Goal: Task Accomplishment & Management: Use online tool/utility

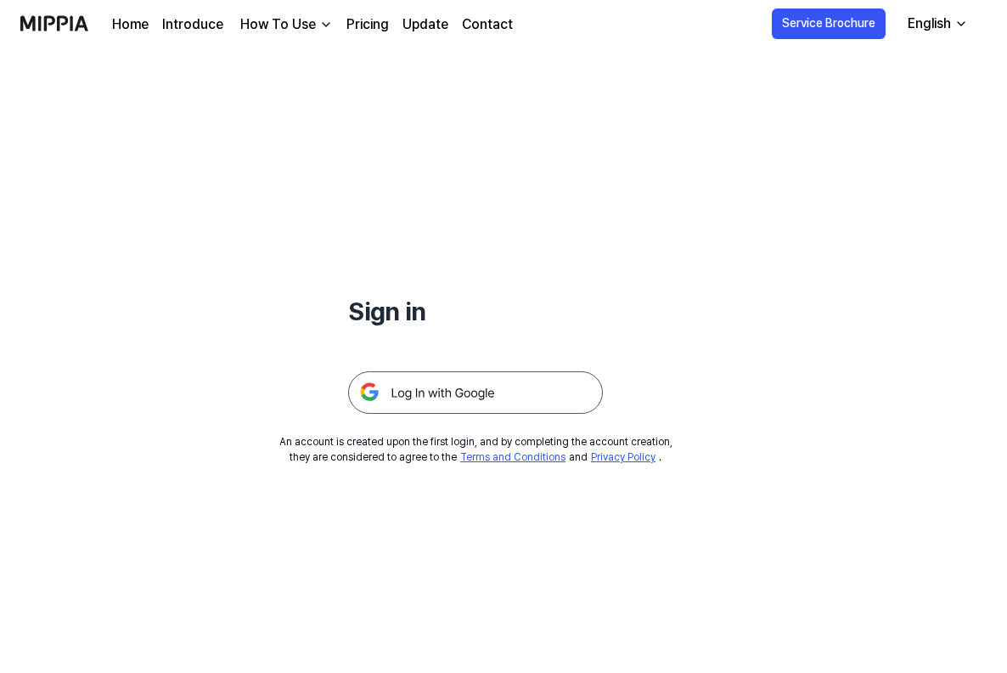
click at [476, 408] on img at bounding box center [475, 392] width 255 height 42
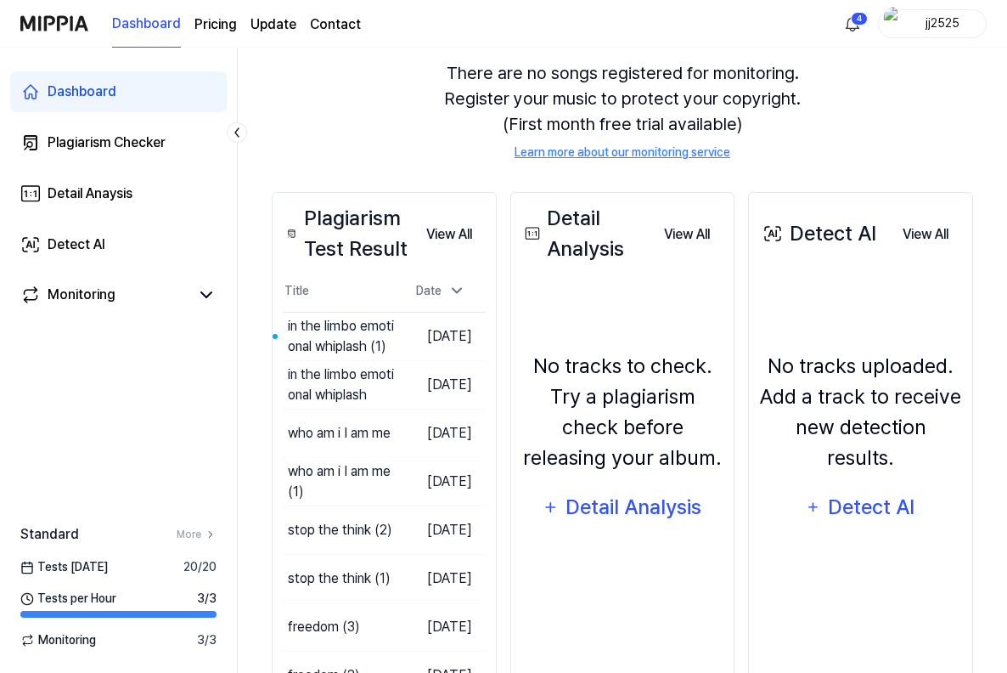
scroll to position [149, 0]
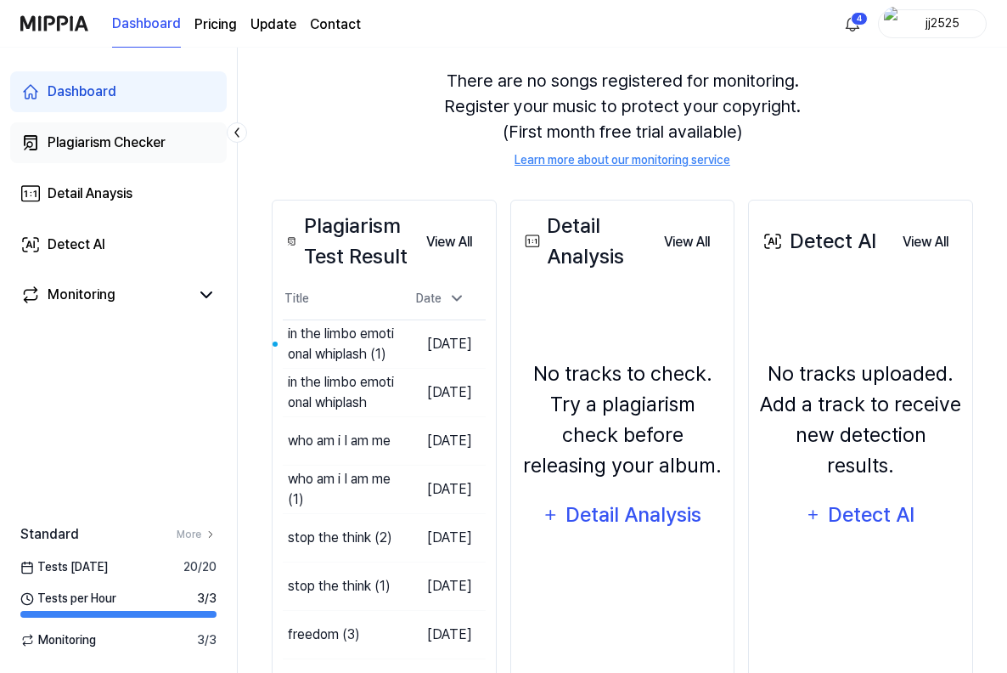
click at [139, 130] on link "Plagiarism Checker" at bounding box center [118, 142] width 217 height 41
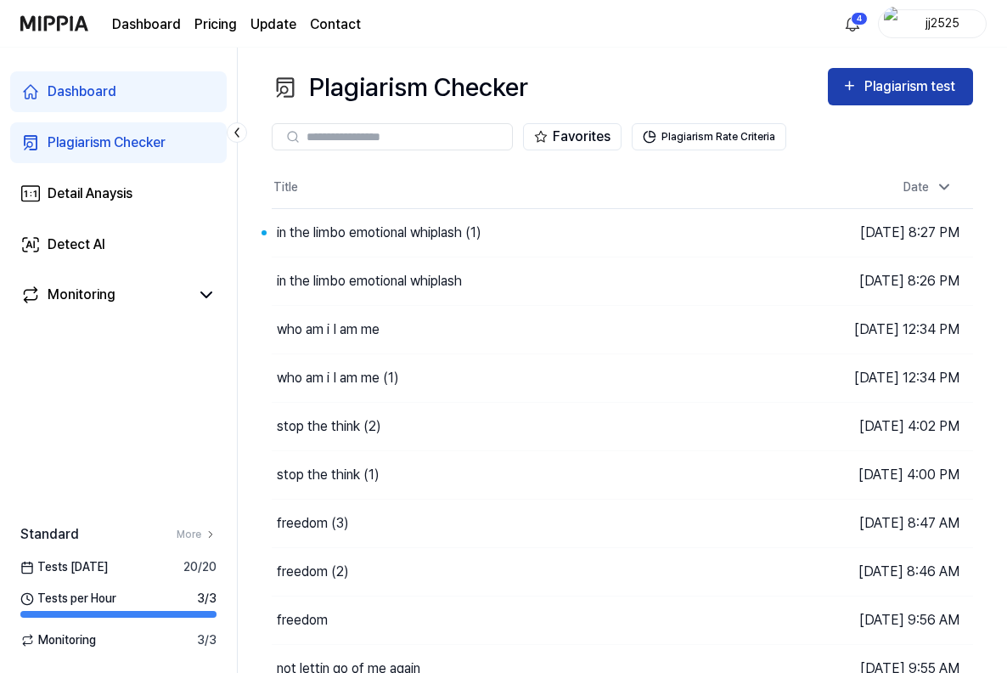
click at [887, 98] on button "Plagiarism test" at bounding box center [900, 86] width 145 height 37
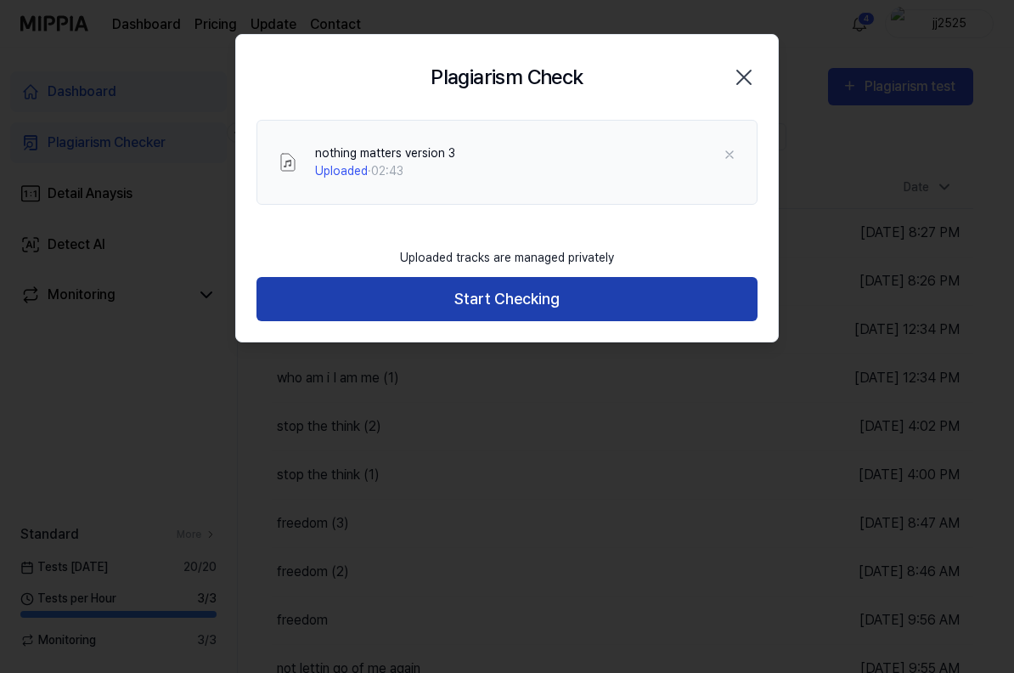
click at [552, 305] on button "Start Checking" at bounding box center [506, 299] width 501 height 45
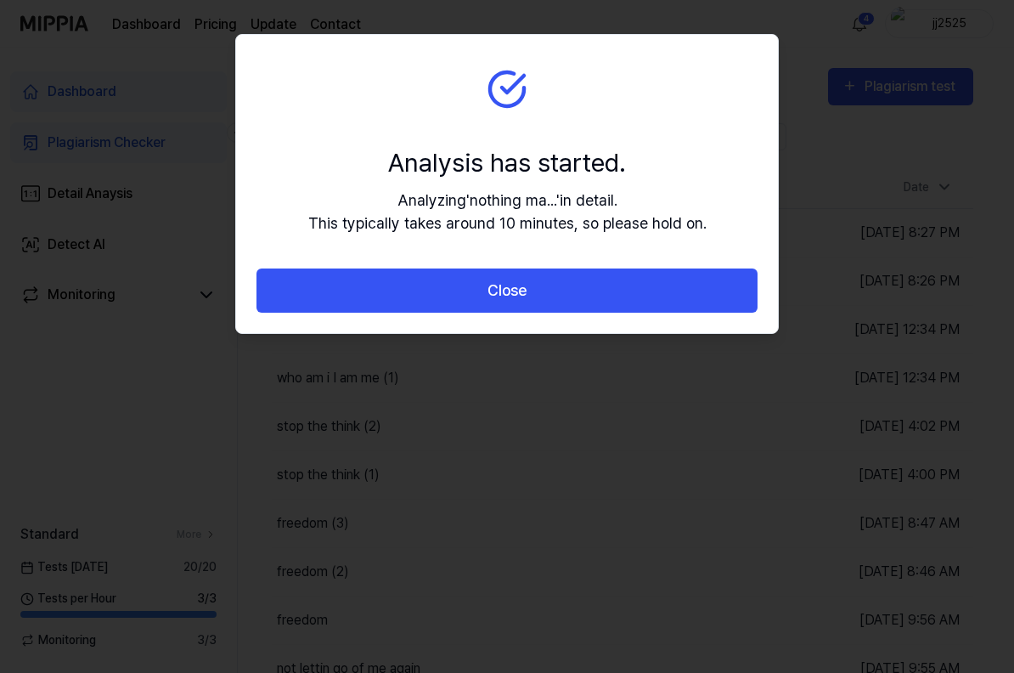
click at [552, 305] on button "Close" at bounding box center [506, 290] width 501 height 45
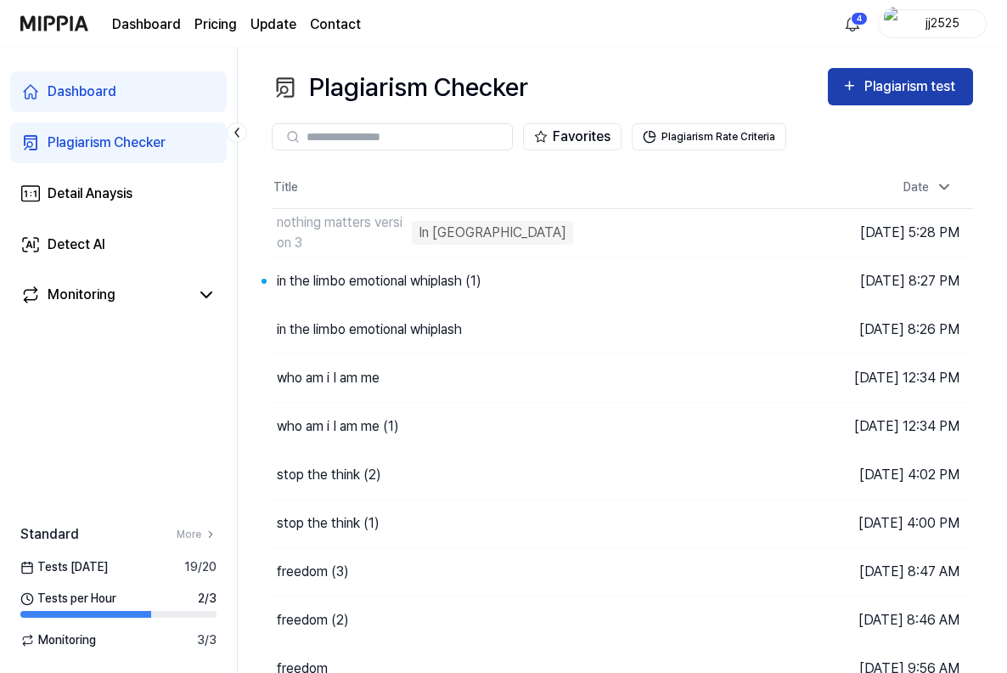
click at [884, 93] on div "Plagiarism test" at bounding box center [912, 87] width 95 height 22
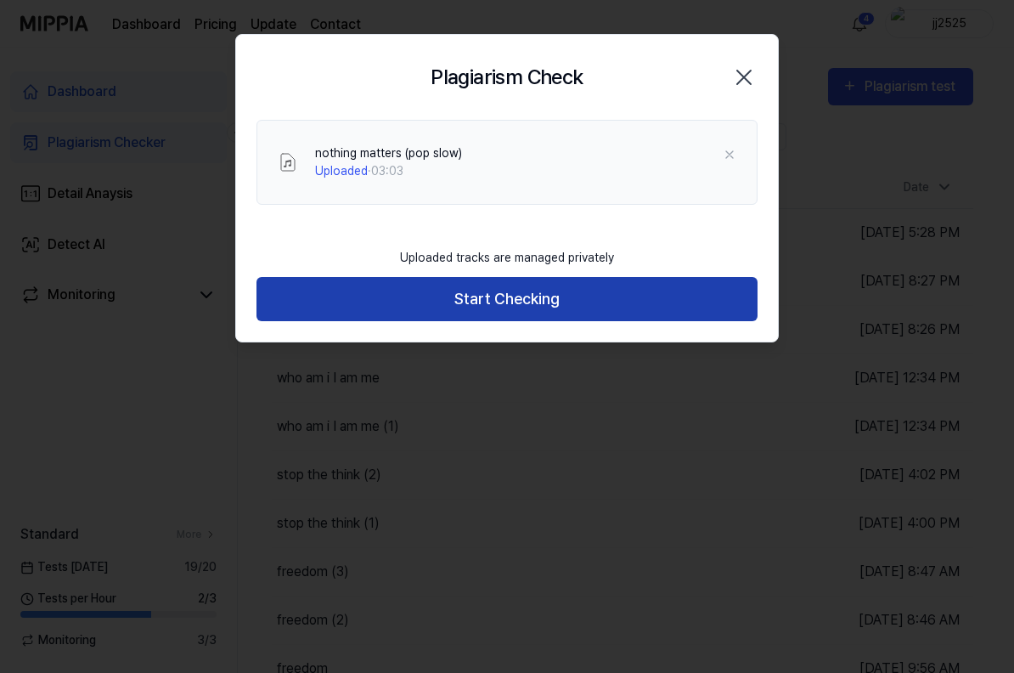
click at [553, 306] on button "Start Checking" at bounding box center [506, 299] width 501 height 45
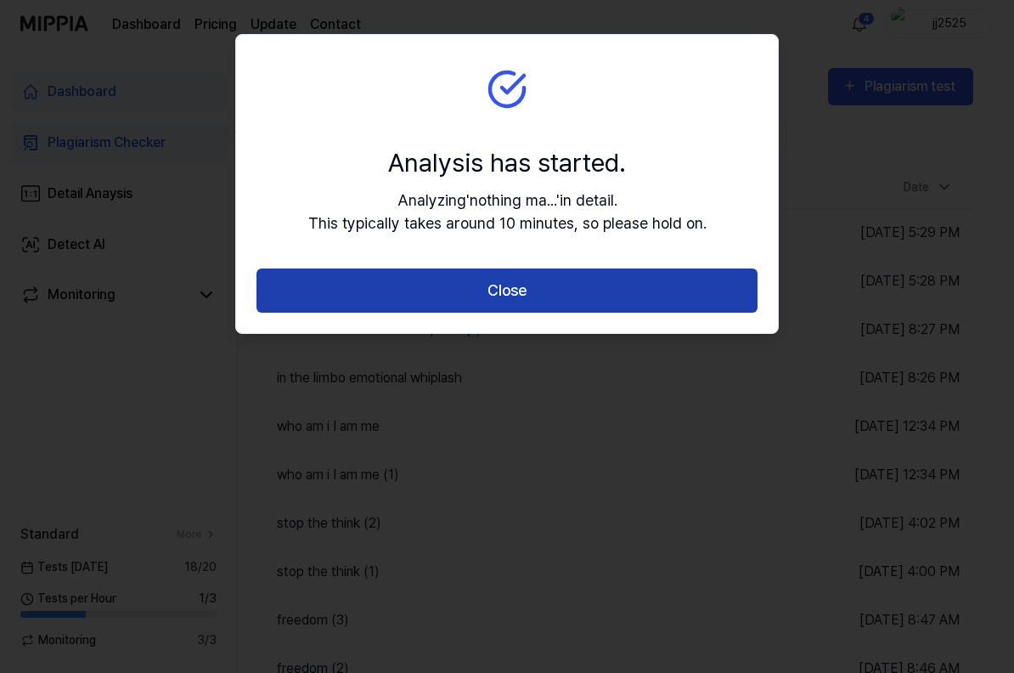
click at [543, 303] on button "Close" at bounding box center [506, 290] width 501 height 45
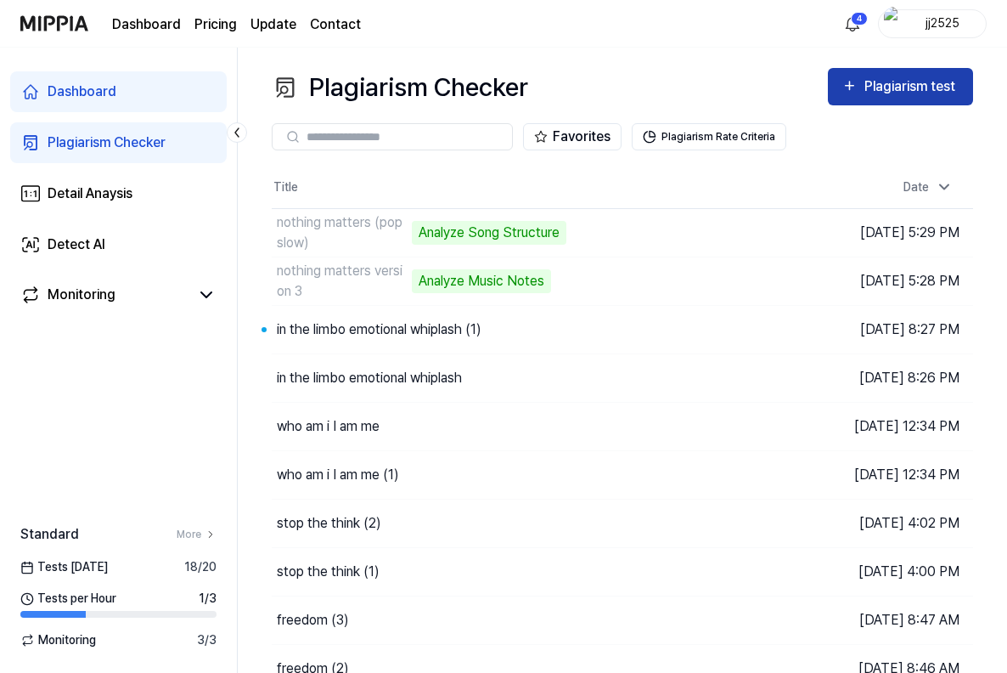
click at [893, 91] on div "Plagiarism test" at bounding box center [912, 87] width 95 height 22
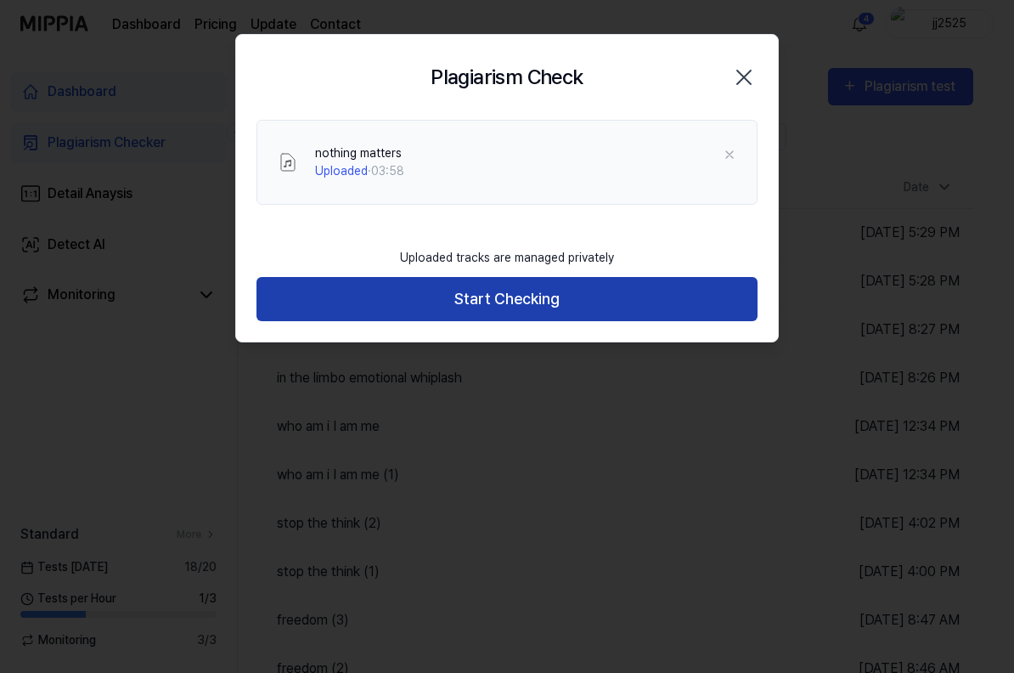
click at [467, 299] on button "Start Checking" at bounding box center [506, 299] width 501 height 45
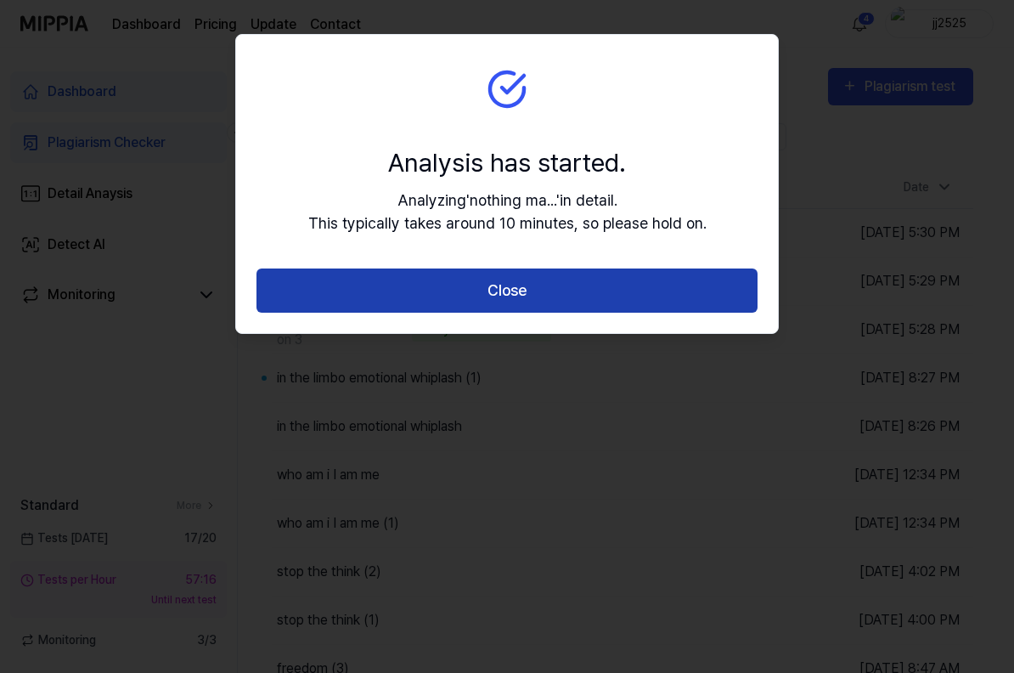
click at [568, 273] on button "Close" at bounding box center [506, 290] width 501 height 45
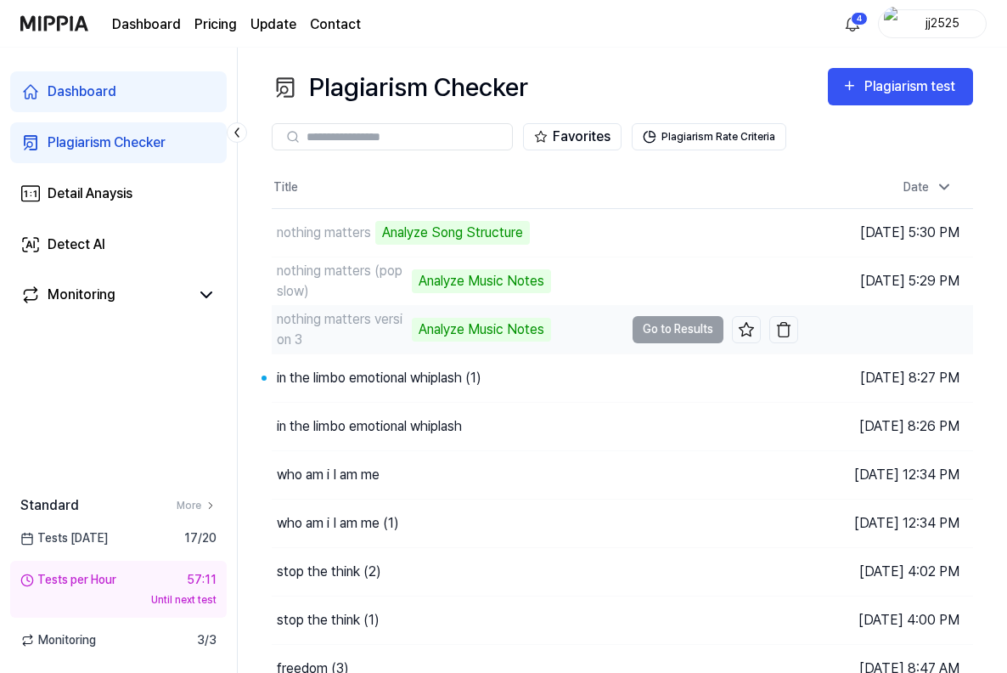
click at [645, 327] on td "nothing matters version 3 Analyze Music Notes Go to Results" at bounding box center [535, 330] width 527 height 48
click at [63, 246] on div "Detect AI" at bounding box center [77, 244] width 58 height 20
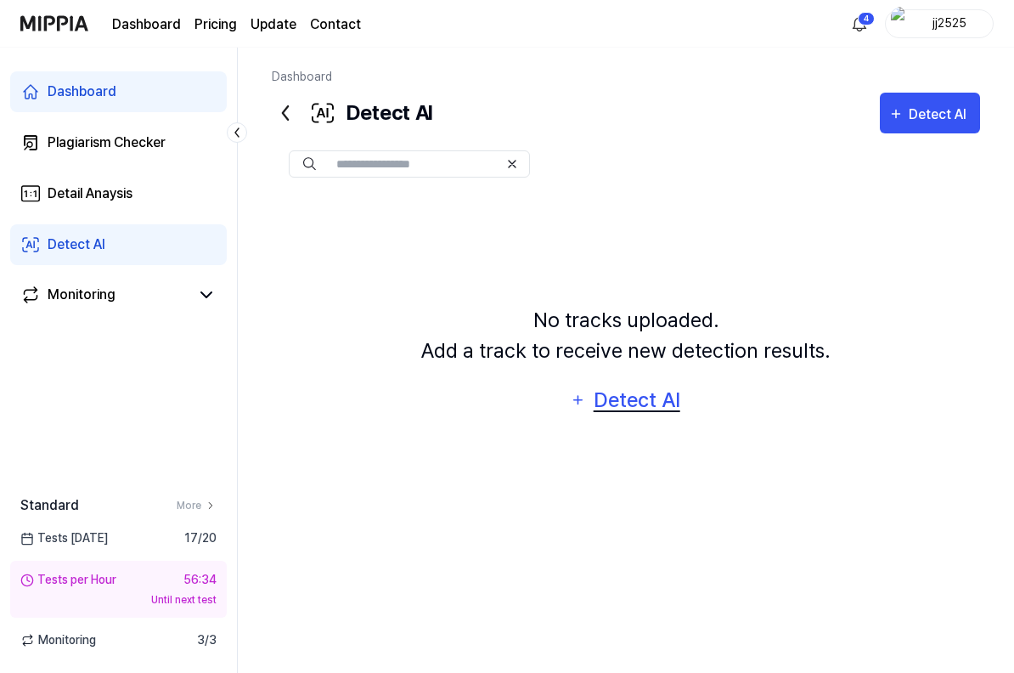
click at [606, 403] on div "Detect AI" at bounding box center [636, 400] width 91 height 32
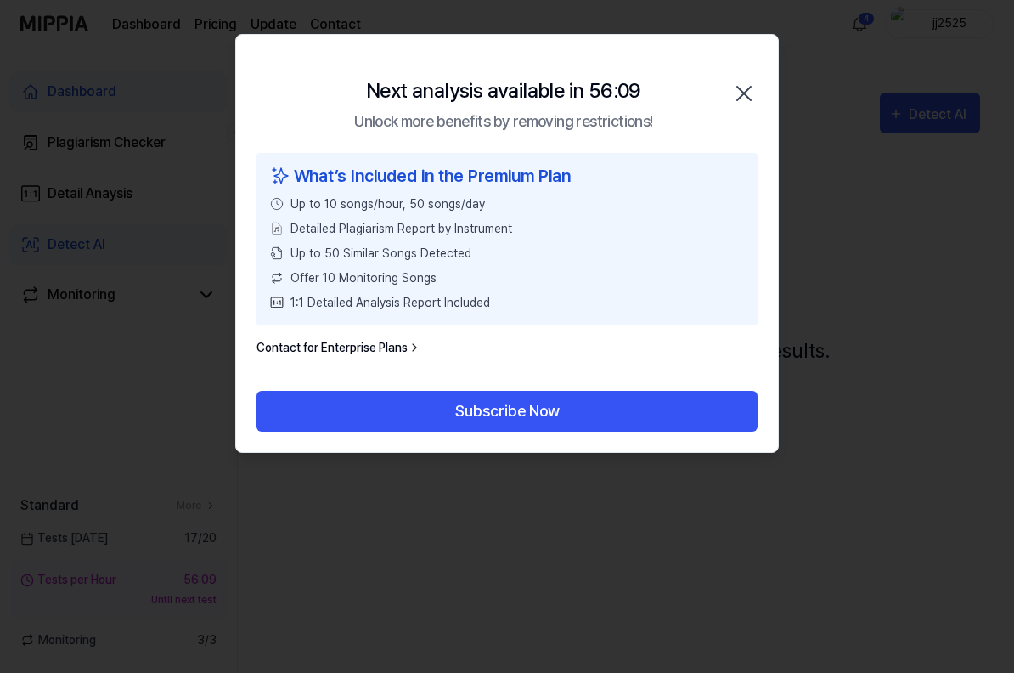
click at [745, 93] on icon "button" at bounding box center [743, 93] width 27 height 27
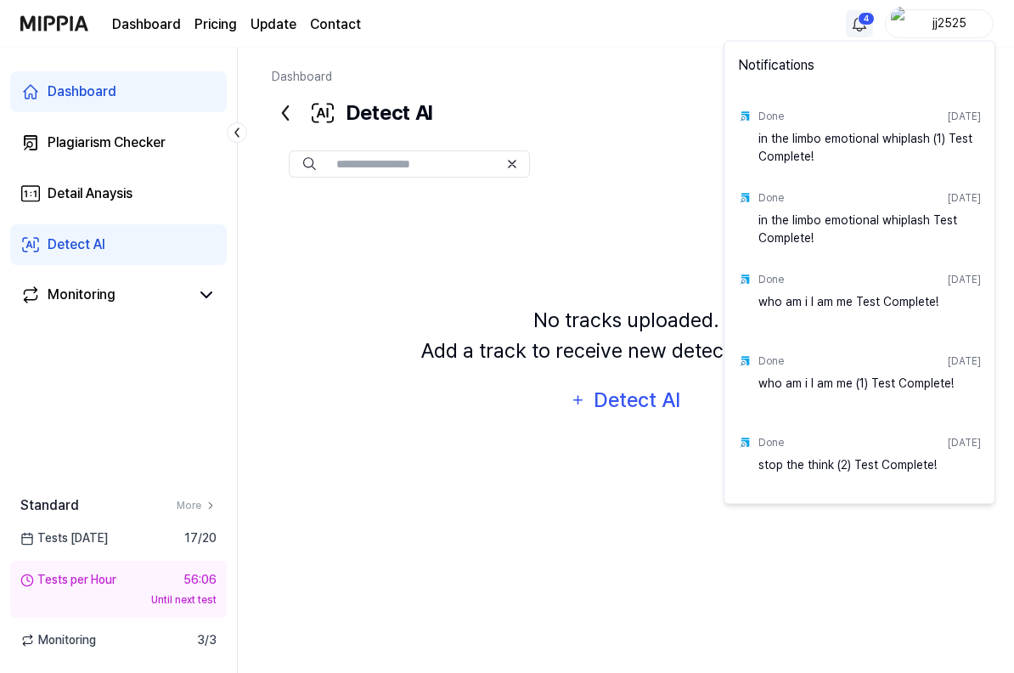
click at [856, 24] on html "Dashboard Pricing Update Contact 4 jj2525 Dashboard Plagiarism Checker Detail A…" at bounding box center [507, 336] width 1014 height 673
click at [608, 124] on html "Dashboard Pricing Update Contact jj2525 Dashboard Plagiarism Checker Detail Ana…" at bounding box center [507, 336] width 1014 height 673
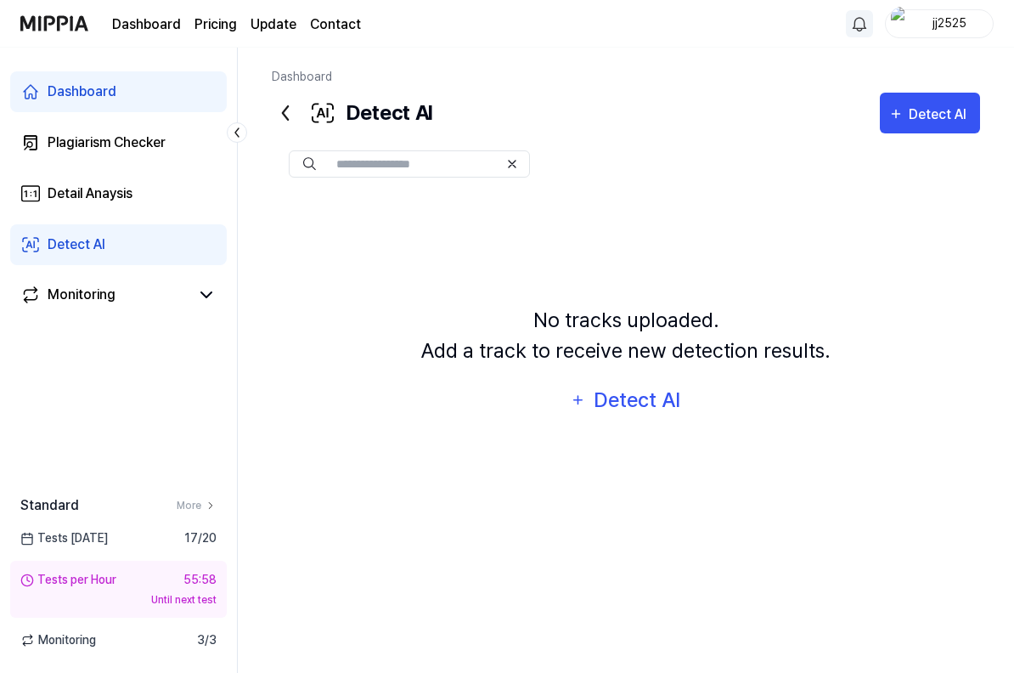
click at [96, 98] on div "Dashboard" at bounding box center [82, 92] width 69 height 20
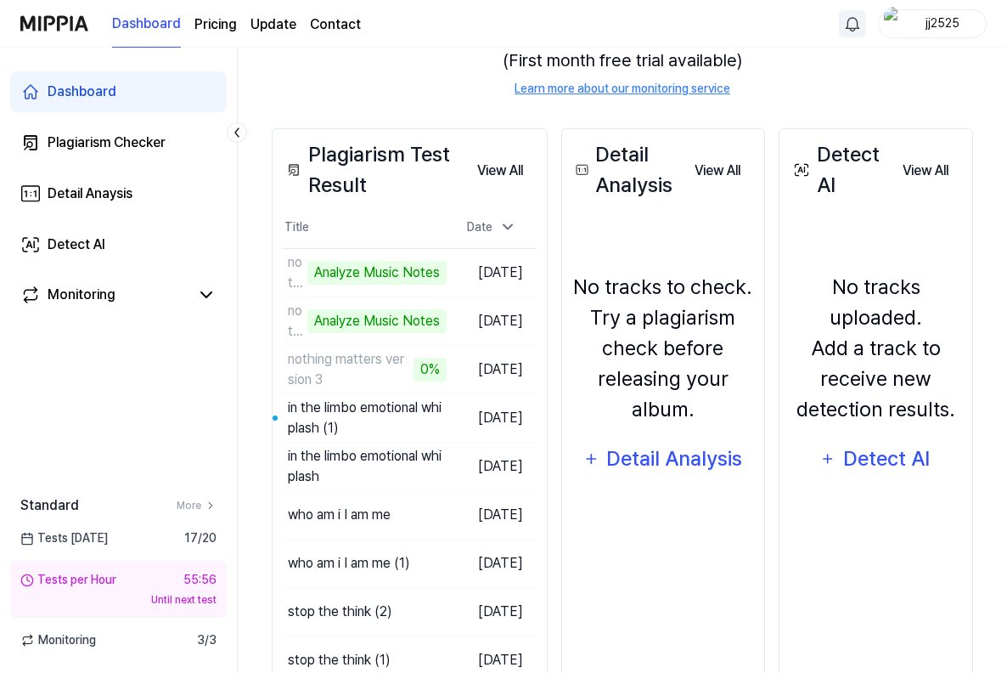
scroll to position [287, 0]
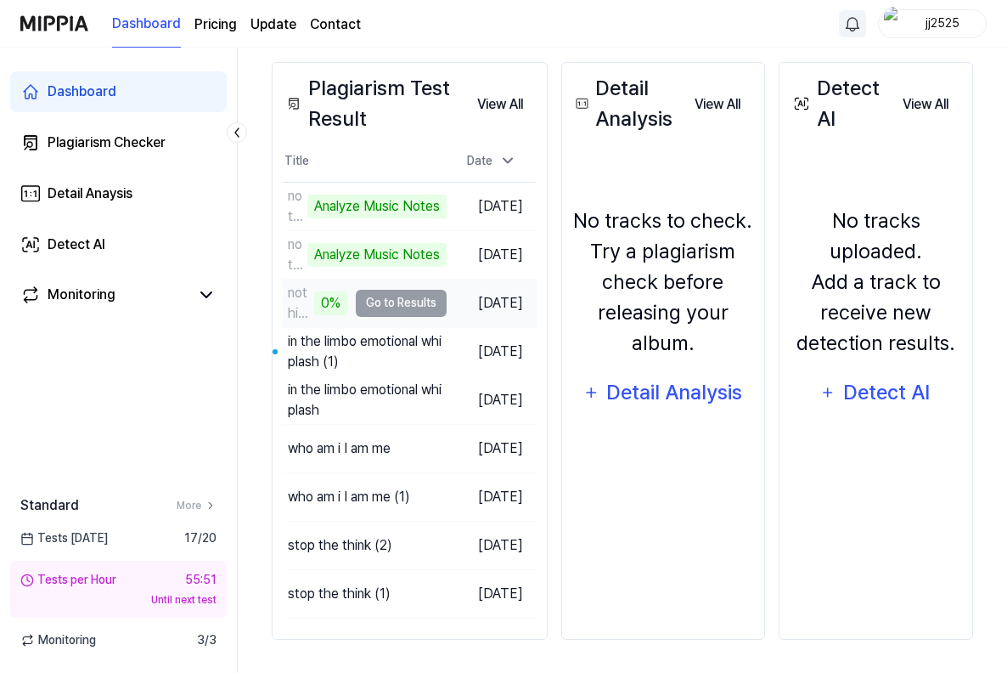
click at [383, 307] on td "nothing matters version 3 0% Go to Results" at bounding box center [365, 303] width 164 height 48
click at [287, 296] on div "nothing matters version 3" at bounding box center [296, 303] width 27 height 41
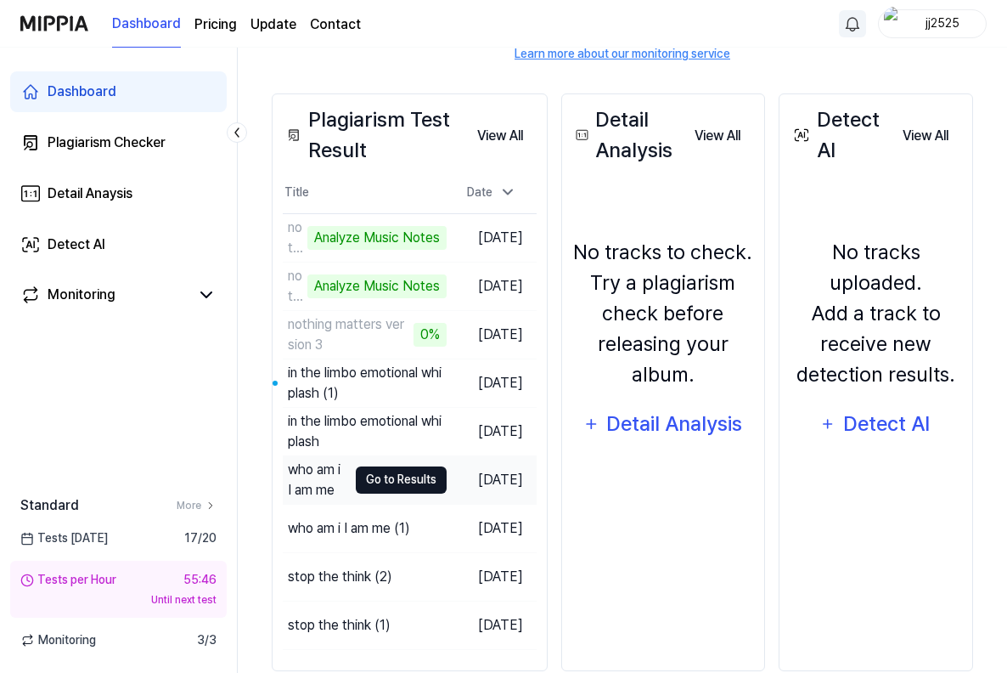
scroll to position [251, 0]
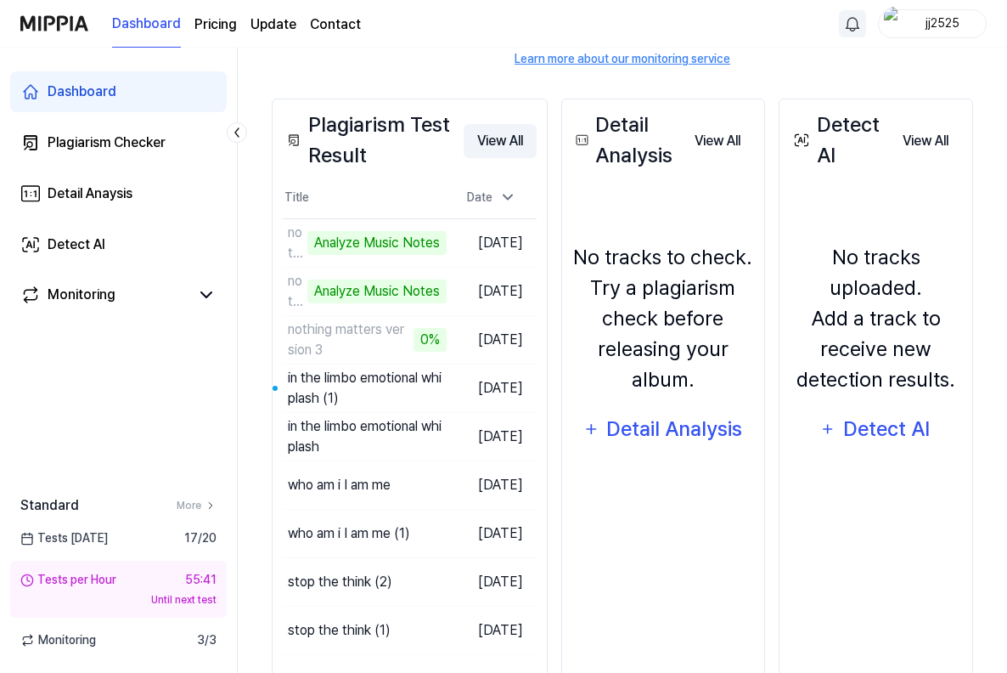
click at [507, 141] on button "View All" at bounding box center [500, 141] width 73 height 34
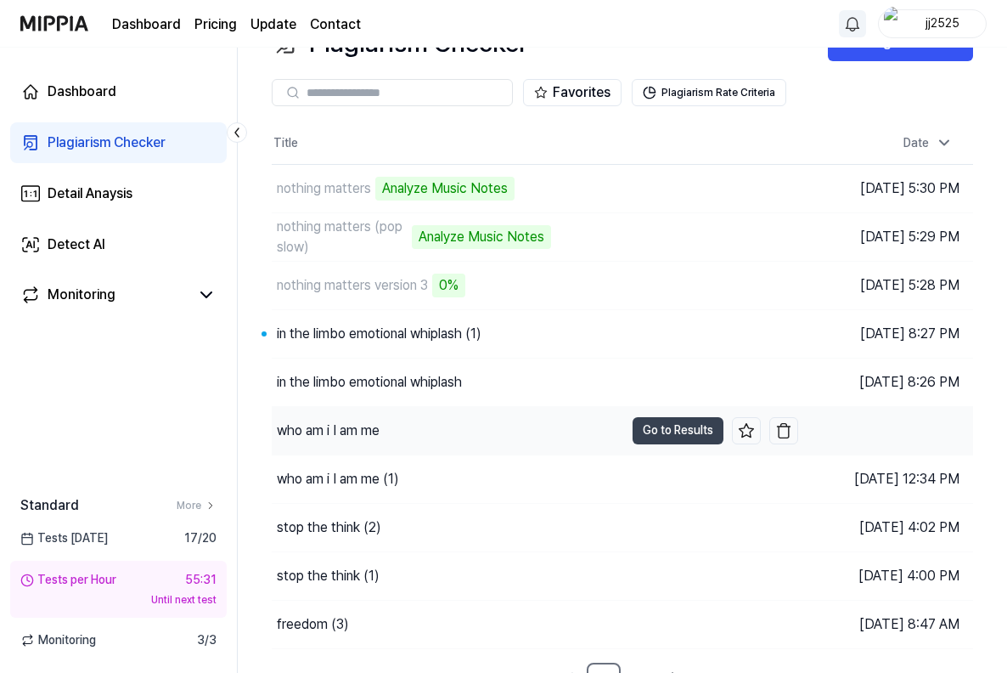
scroll to position [52, 0]
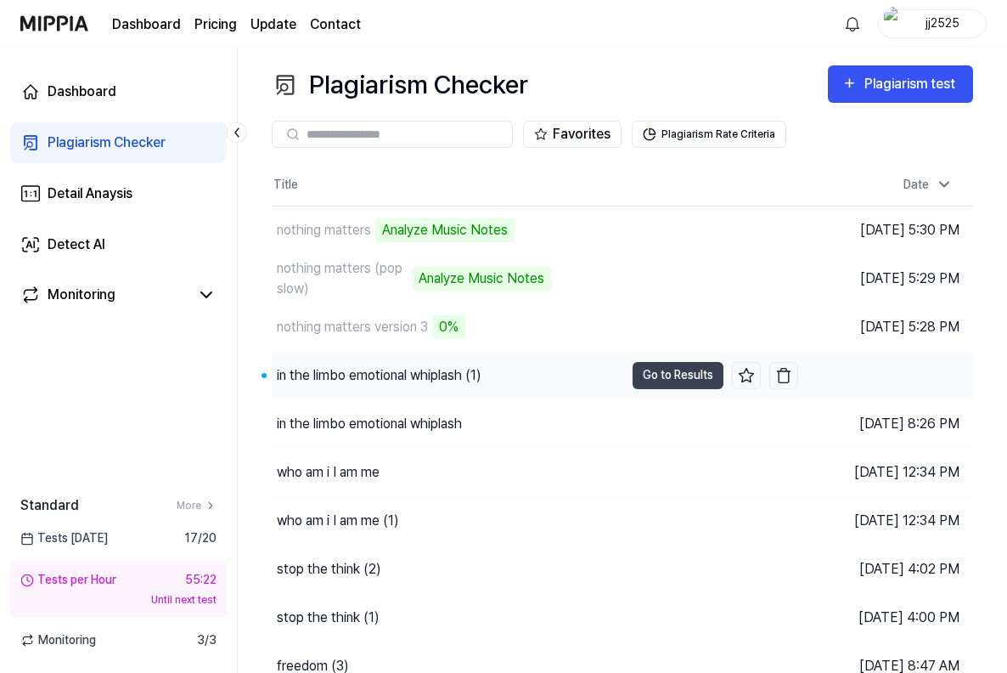
scroll to position [5, 0]
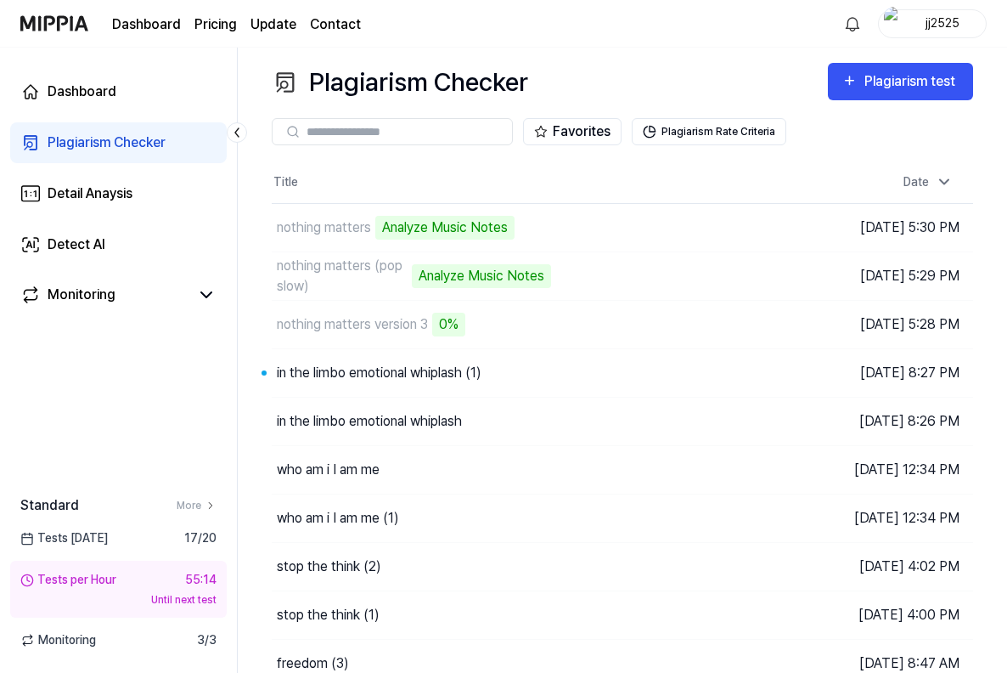
click at [114, 544] on div "Tests [DATE] 17 / 20" at bounding box center [118, 538] width 237 height 18
click at [78, 534] on span "Tests [DATE]" at bounding box center [63, 538] width 87 height 18
click at [190, 508] on link "More" at bounding box center [197, 505] width 40 height 15
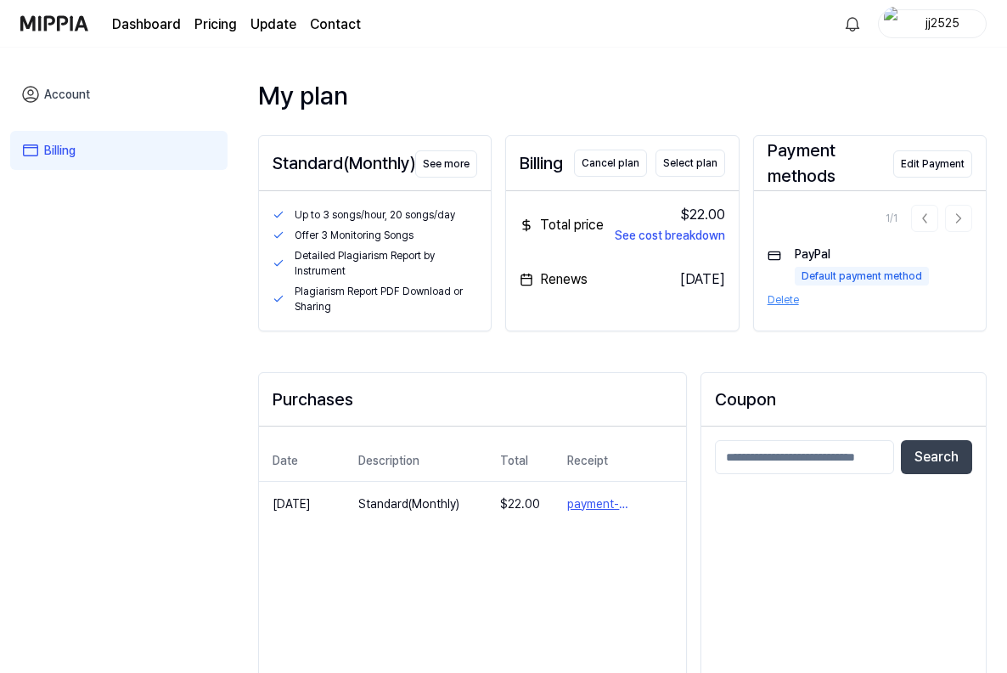
click at [54, 20] on img at bounding box center [54, 23] width 68 height 47
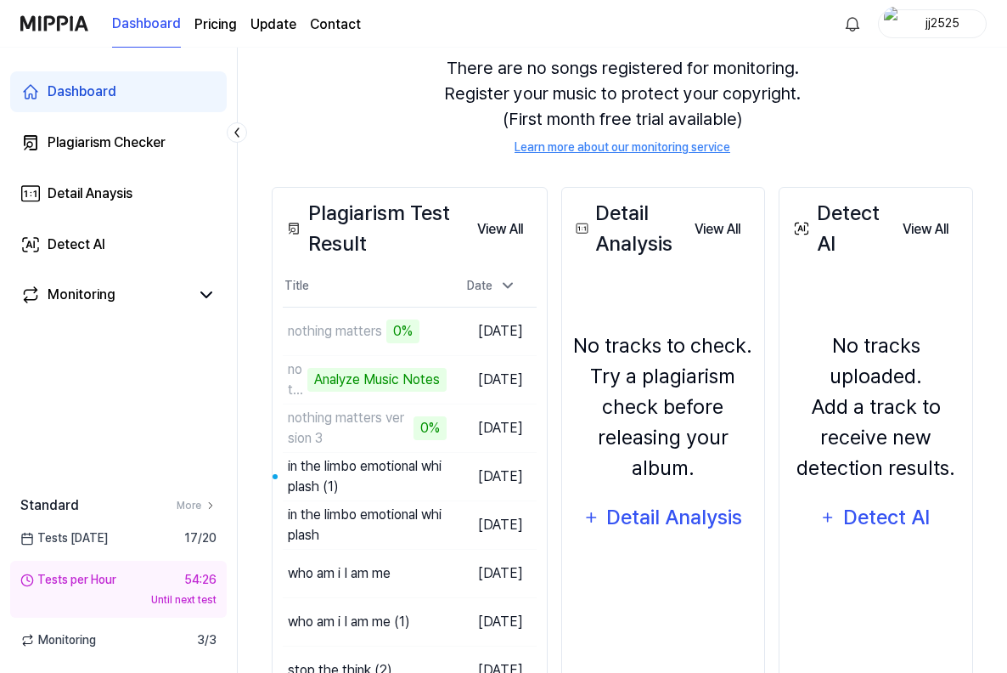
scroll to position [166, 0]
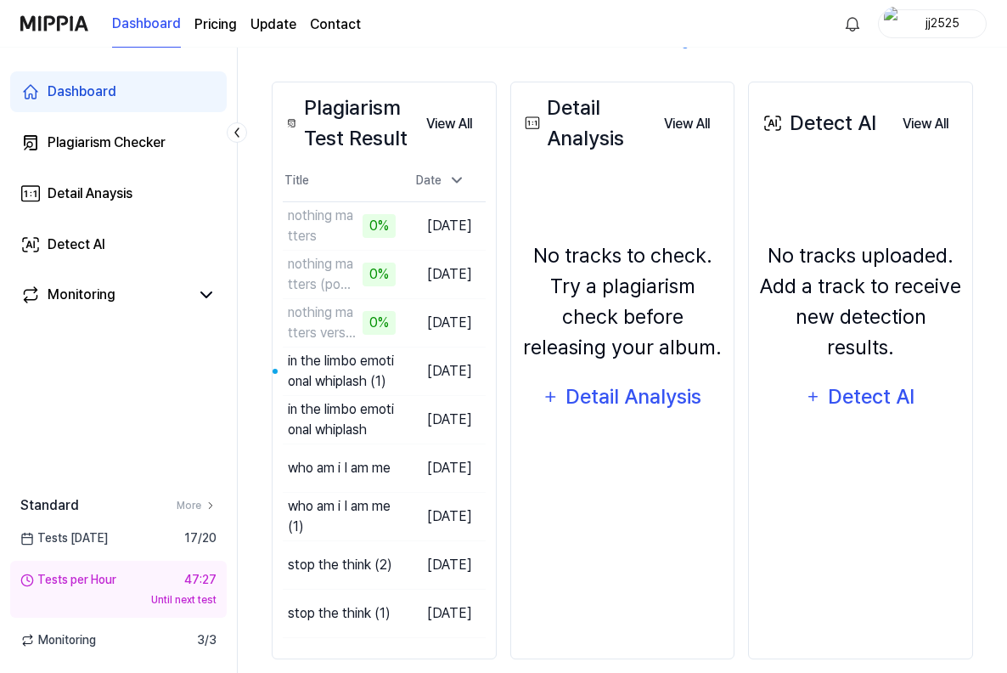
scroll to position [287, 0]
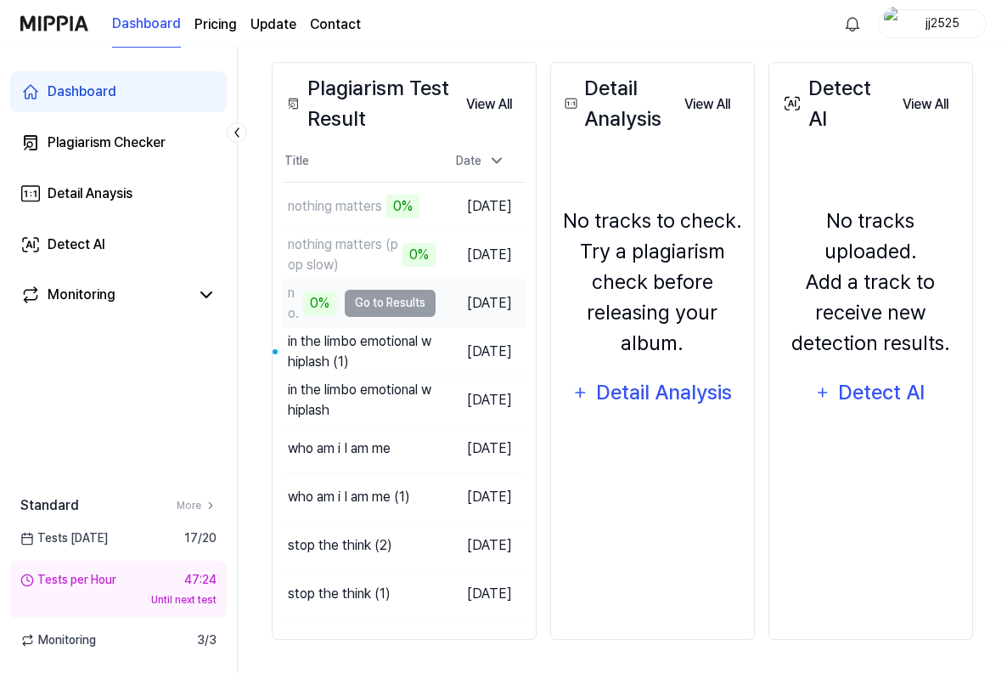
click at [385, 301] on td "nothing matters version 3 0% Go to Results" at bounding box center [359, 303] width 153 height 48
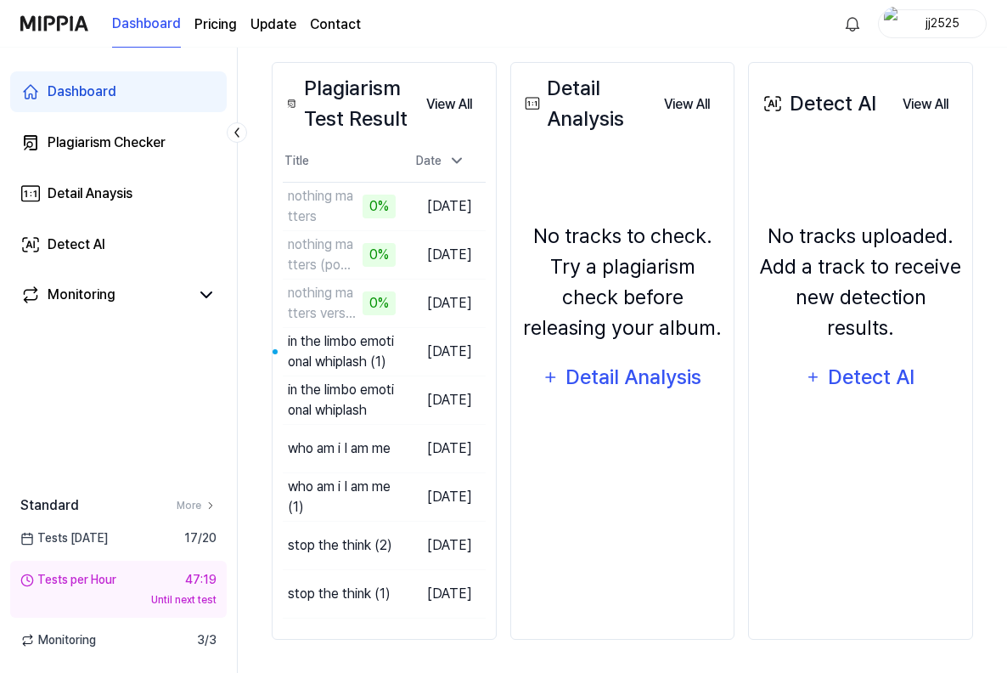
click at [132, 541] on div "Tests Today 17 / 20" at bounding box center [118, 538] width 237 height 18
click at [200, 506] on link "More" at bounding box center [197, 505] width 40 height 15
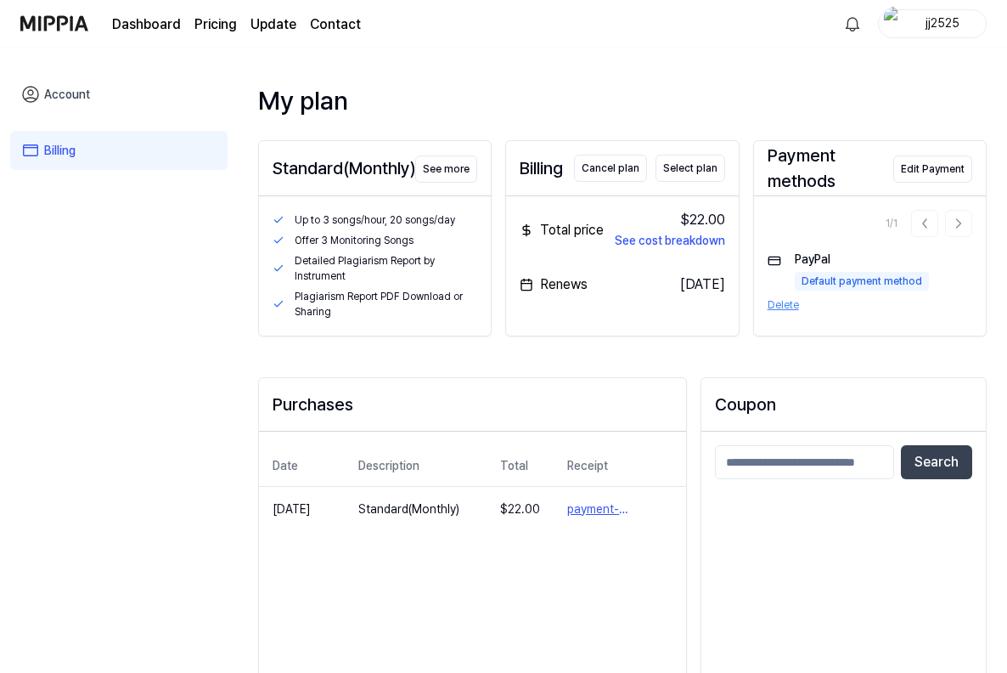
click at [63, 97] on link "Account" at bounding box center [118, 94] width 217 height 39
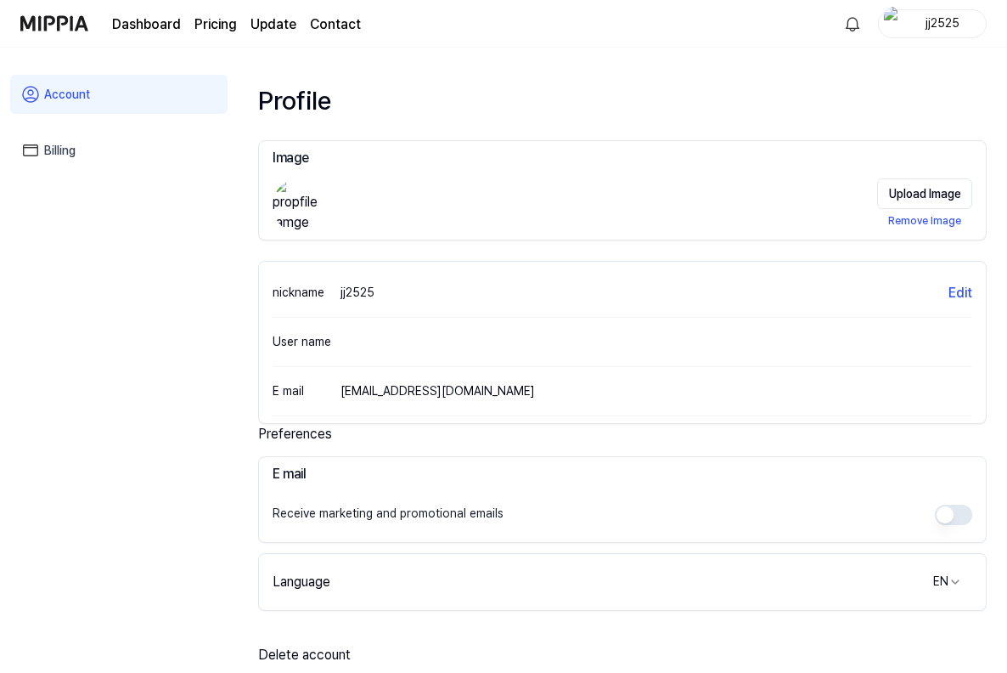
click at [933, 14] on div "jj2525" at bounding box center [943, 23] width 66 height 19
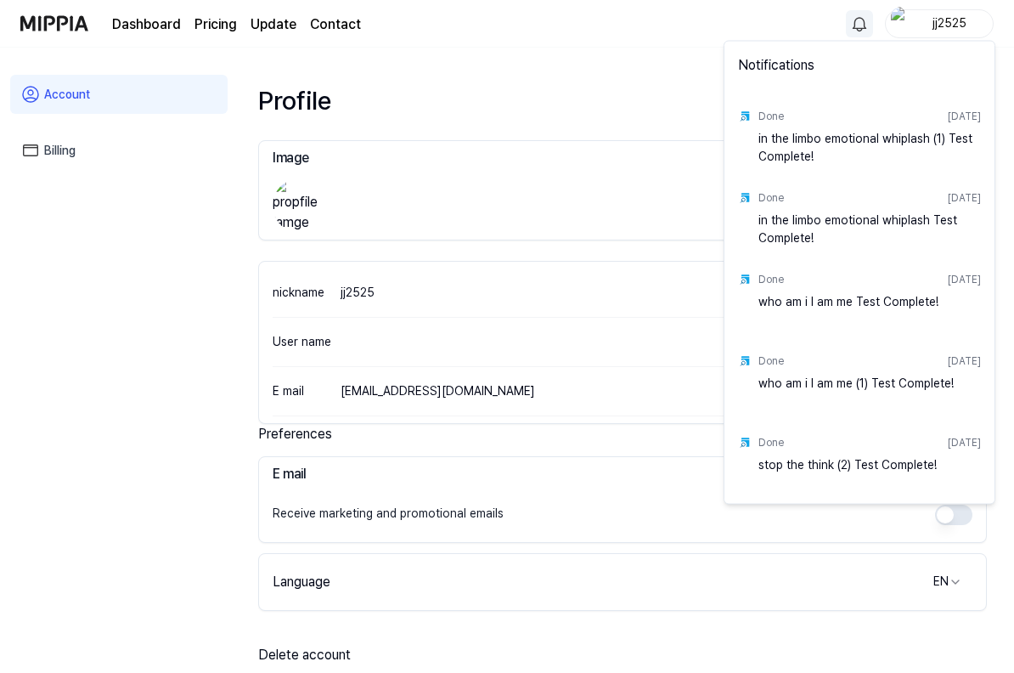
click at [845, 25] on html "Dashboard Pricing Update Contact jj2525 Account Billing Profile Image Upload Im…" at bounding box center [507, 336] width 1014 height 673
click at [166, 32] on html "Dashboard Pricing Update Contact jj2525 Account Billing Profile Image Upload Im…" at bounding box center [507, 336] width 1014 height 673
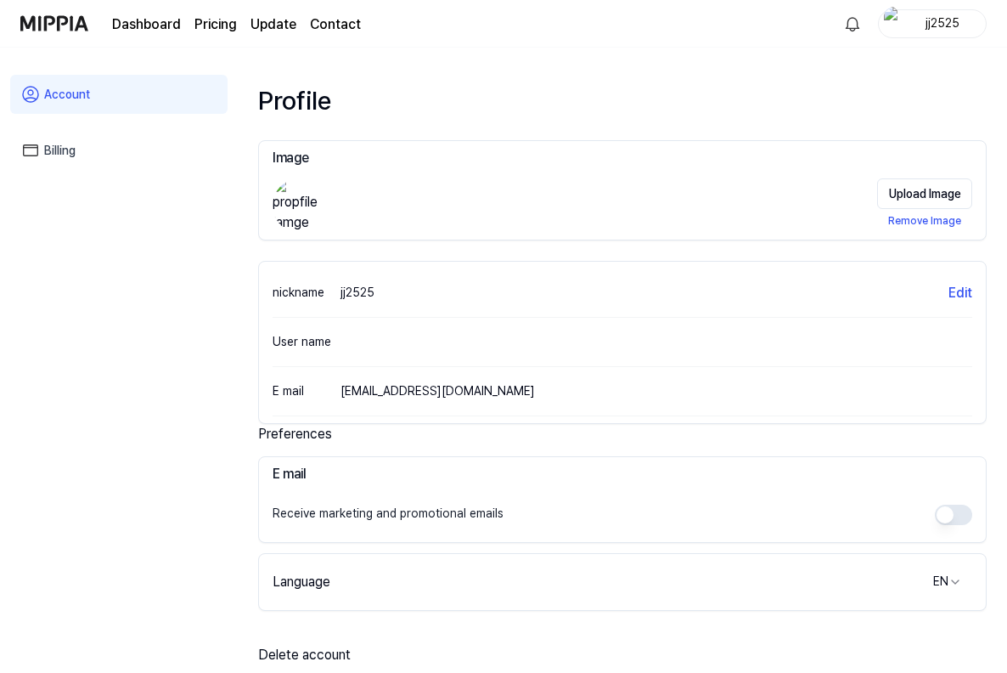
click at [166, 30] on link "Dashboard" at bounding box center [146, 24] width 69 height 20
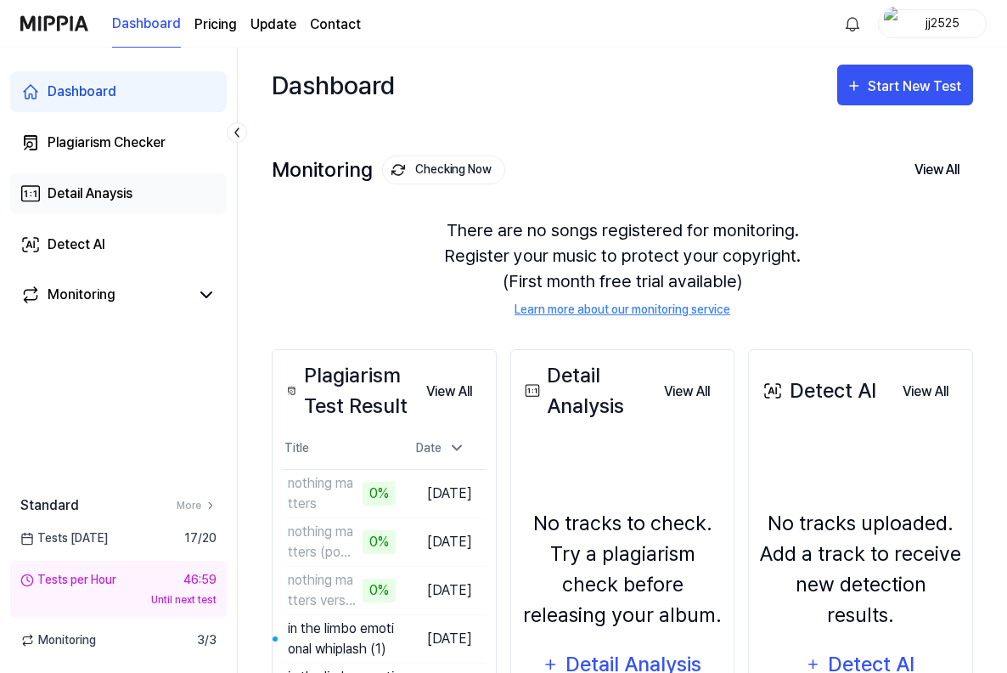
click at [104, 191] on div "Detail Anaysis" at bounding box center [90, 193] width 85 height 20
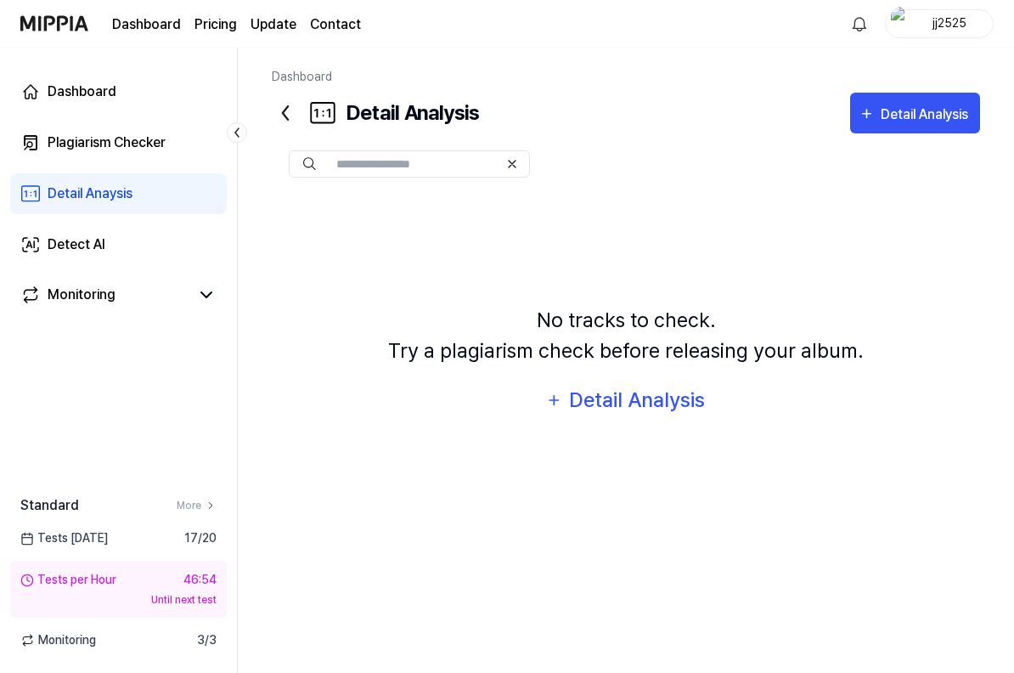
click at [59, 538] on span "Tests Today" at bounding box center [63, 538] width 87 height 18
click at [186, 504] on link "More" at bounding box center [197, 505] width 40 height 15
click at [183, 645] on div "Monitoring 3 / 3" at bounding box center [118, 640] width 237 height 18
click at [128, 138] on div "Plagiarism Checker" at bounding box center [107, 142] width 118 height 20
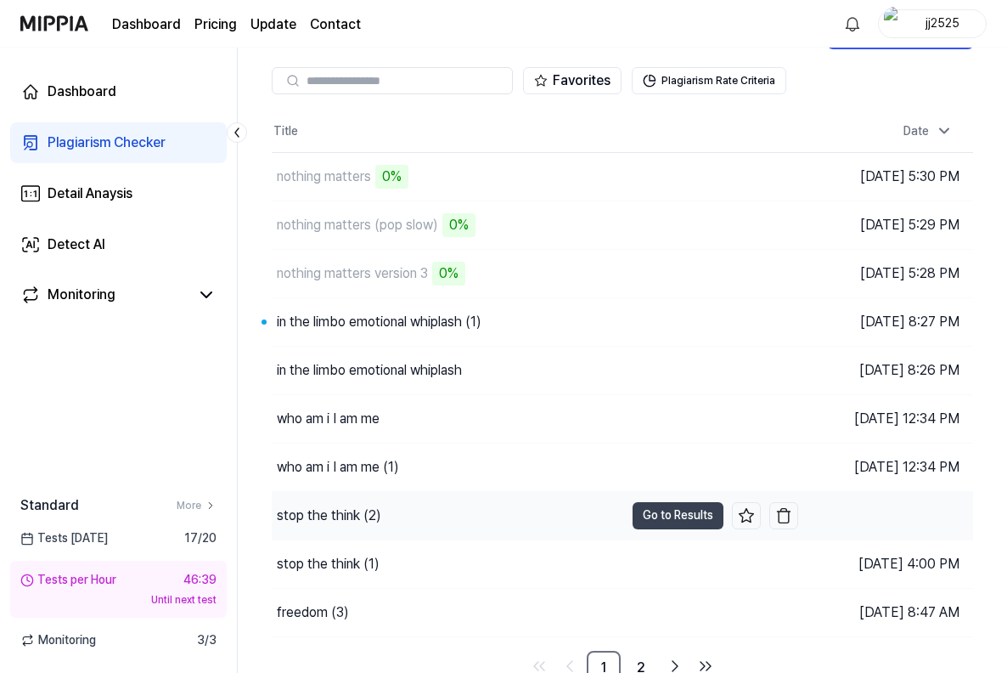
scroll to position [67, 0]
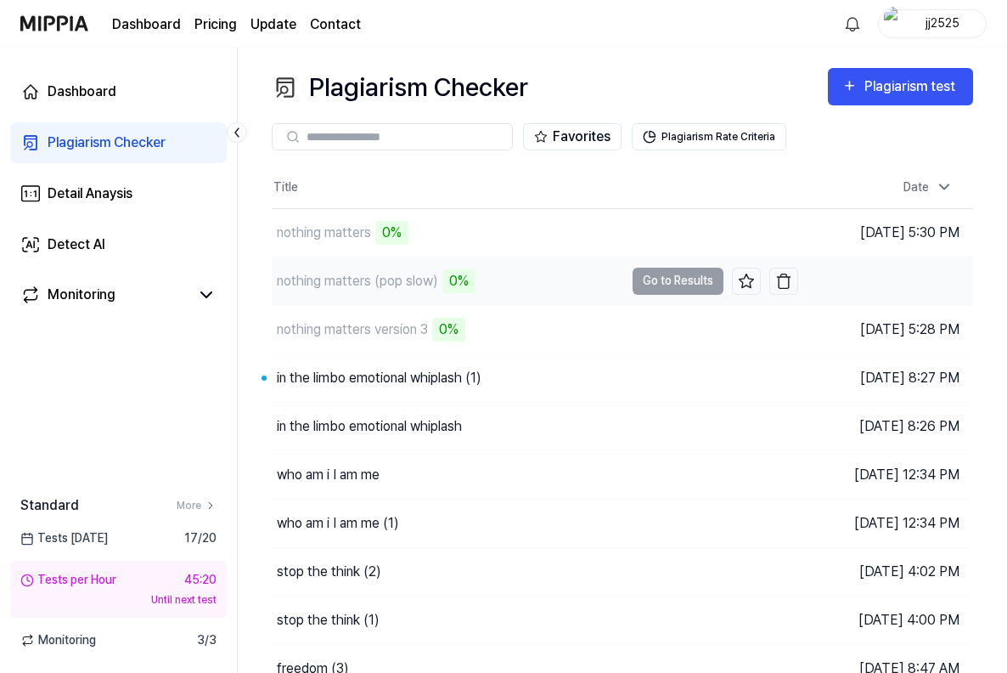
click at [865, 287] on td "[DATE] 5:29 PM" at bounding box center [886, 280] width 176 height 48
click at [668, 284] on td "nothing matters (pop slow) 0% Go to Results" at bounding box center [535, 281] width 527 height 48
click at [410, 282] on div "nothing matters (pop slow)" at bounding box center [357, 281] width 161 height 20
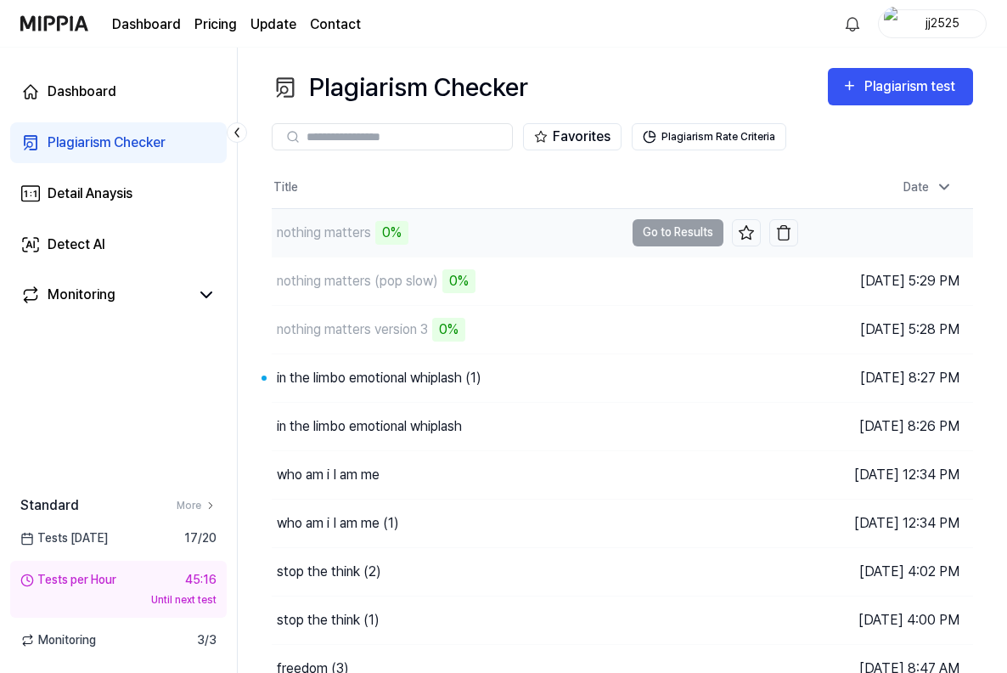
click at [374, 238] on div "nothing matters 0%" at bounding box center [340, 233] width 137 height 24
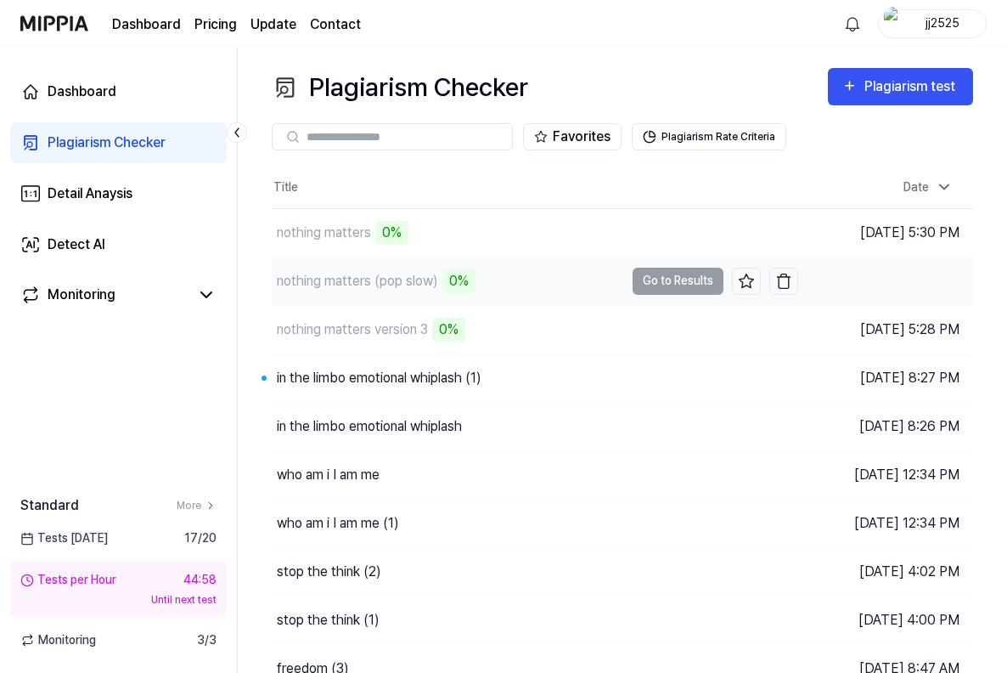
scroll to position [67, 0]
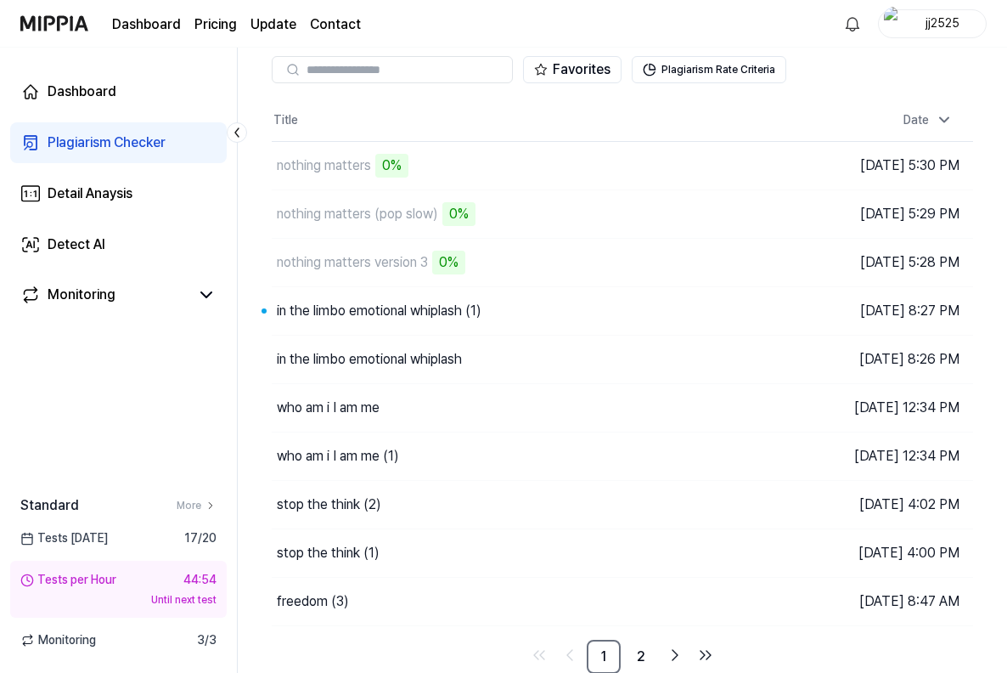
drag, startPoint x: 67, startPoint y: 643, endPoint x: 54, endPoint y: 643, distance: 13.6
click at [65, 643] on span "Monitoring" at bounding box center [58, 640] width 76 height 18
click at [28, 639] on icon at bounding box center [27, 640] width 14 height 14
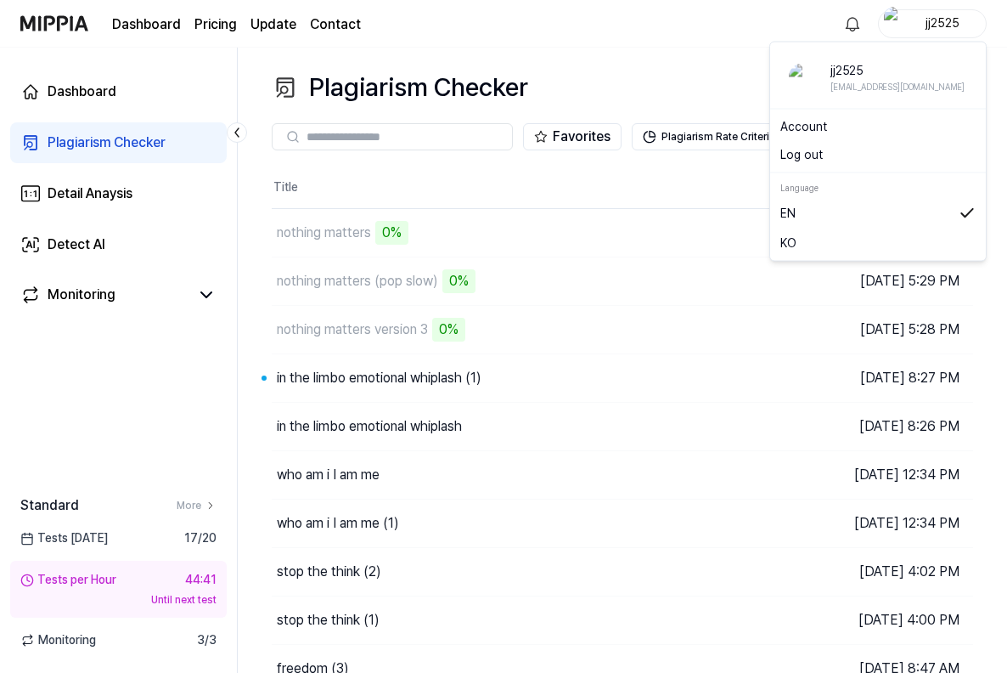
click at [938, 25] on div "jj2525" at bounding box center [943, 23] width 66 height 19
click at [801, 160] on button "Log out" at bounding box center [877, 155] width 195 height 18
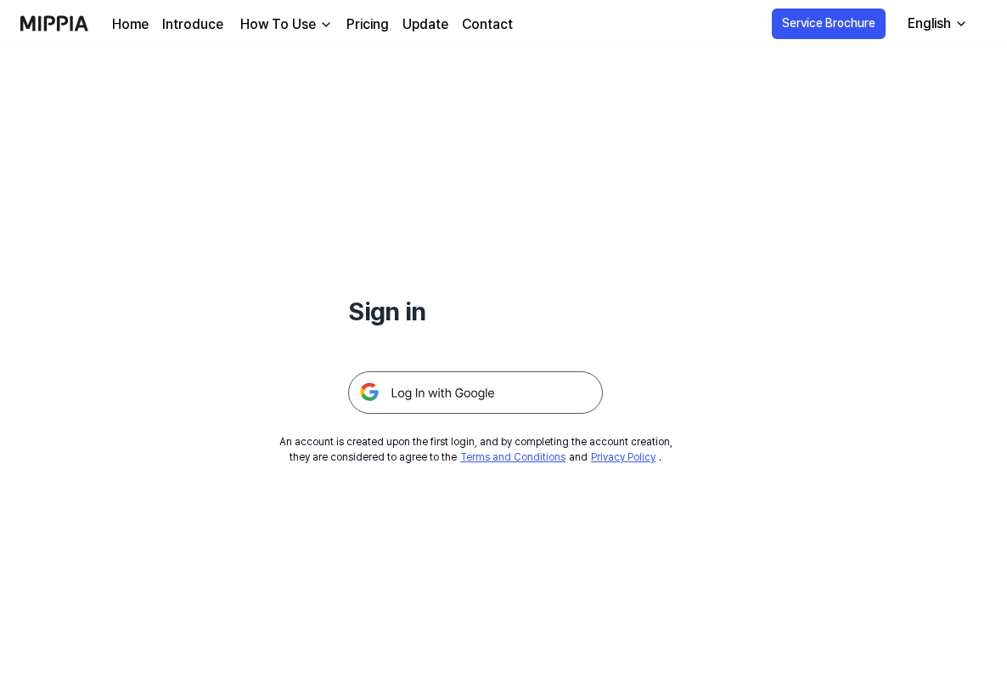
click at [408, 381] on img at bounding box center [475, 392] width 255 height 42
